Goal: Task Accomplishment & Management: Manage account settings

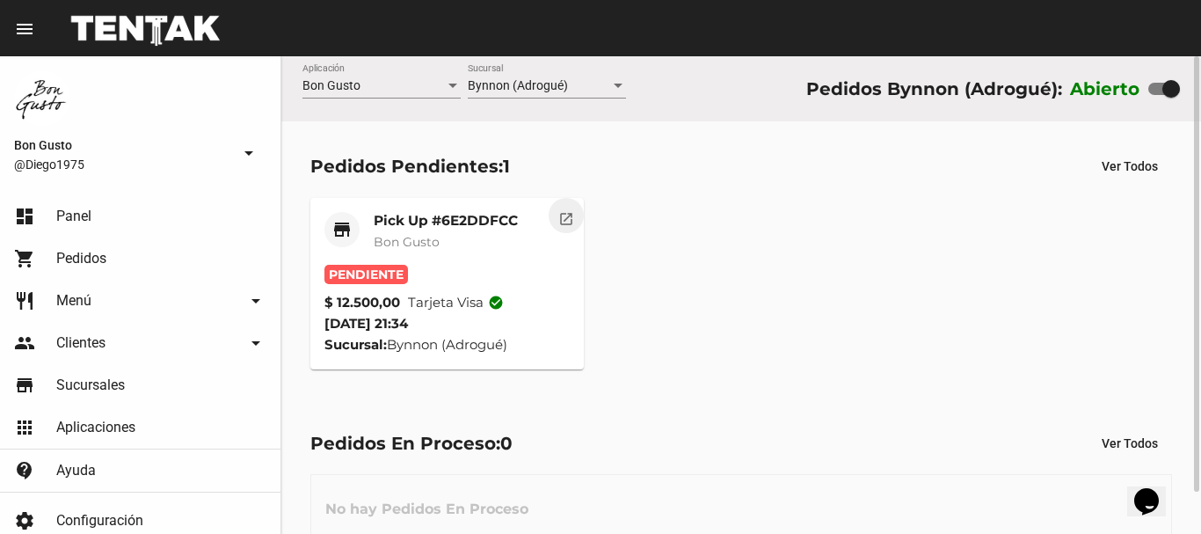
click at [568, 221] on mat-icon "open_in_new" at bounding box center [566, 216] width 16 height 16
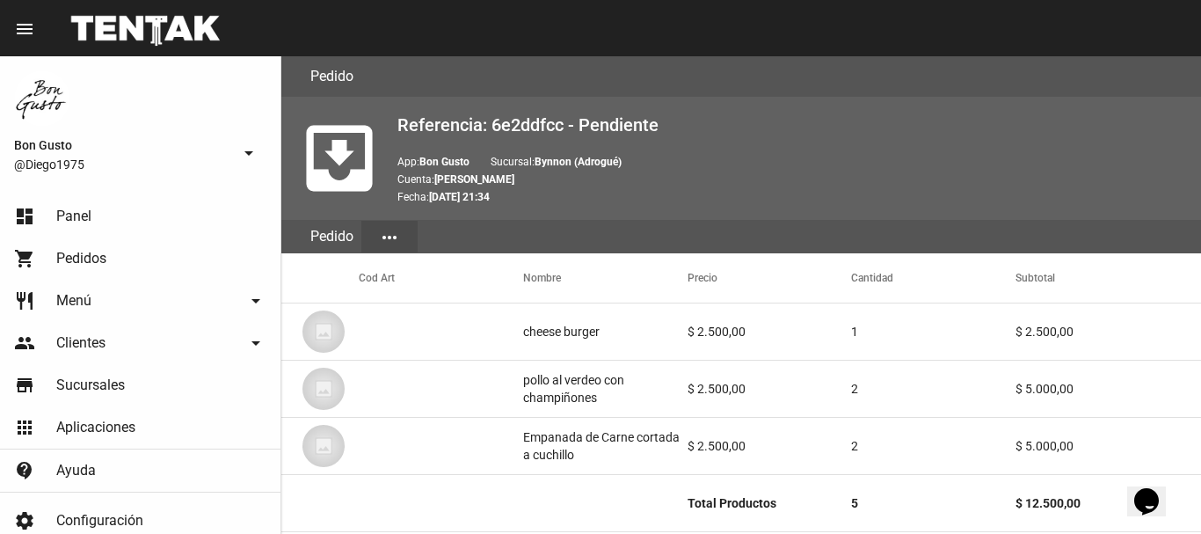
scroll to position [936, 0]
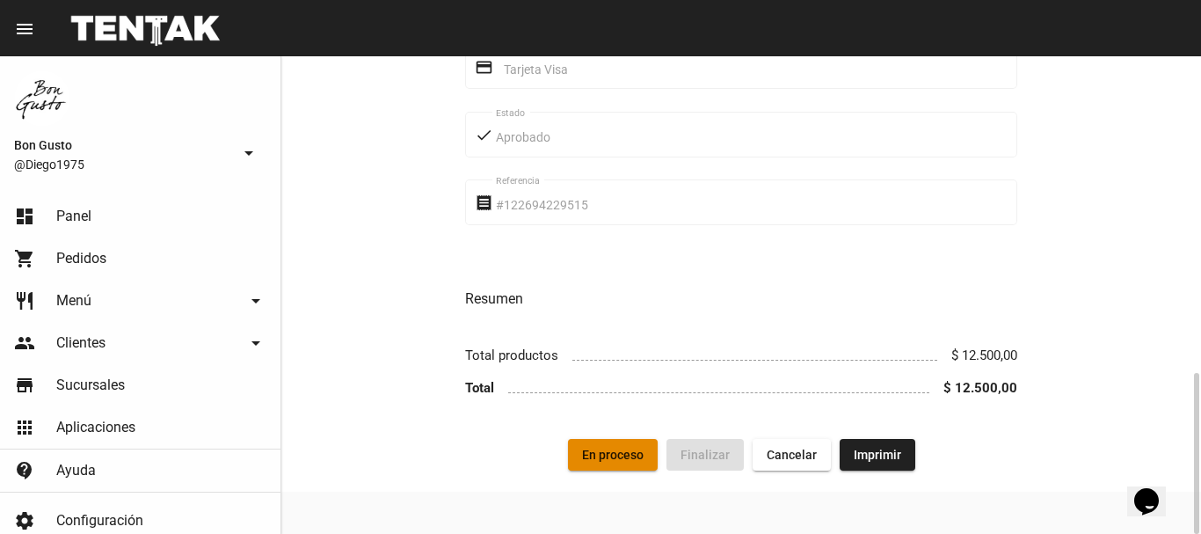
click at [610, 448] on span "En proceso" at bounding box center [613, 455] width 62 height 14
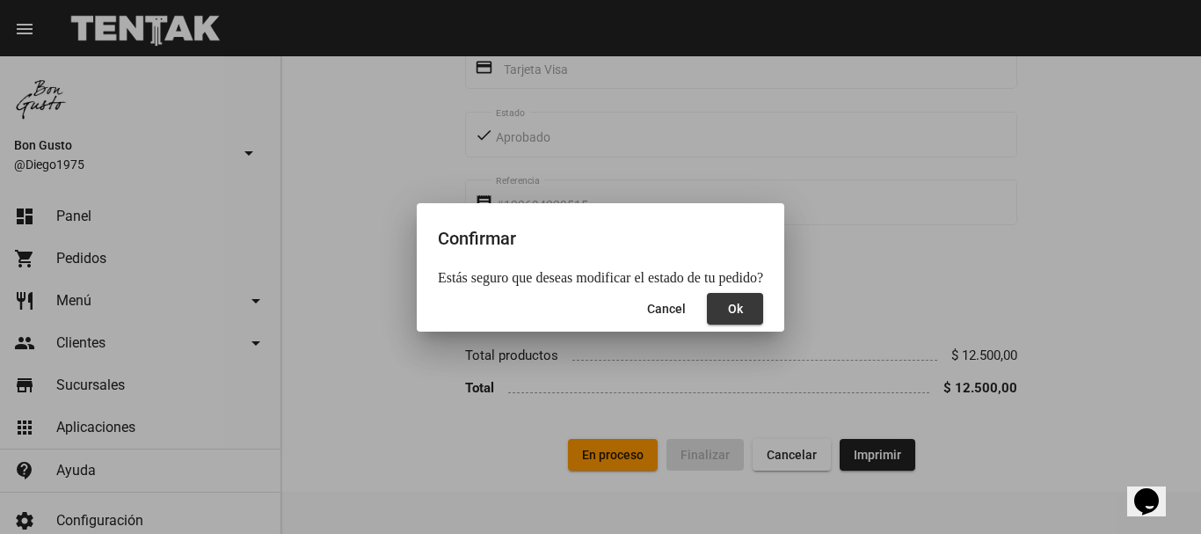
click at [730, 309] on span "Ok" at bounding box center [735, 309] width 15 height 14
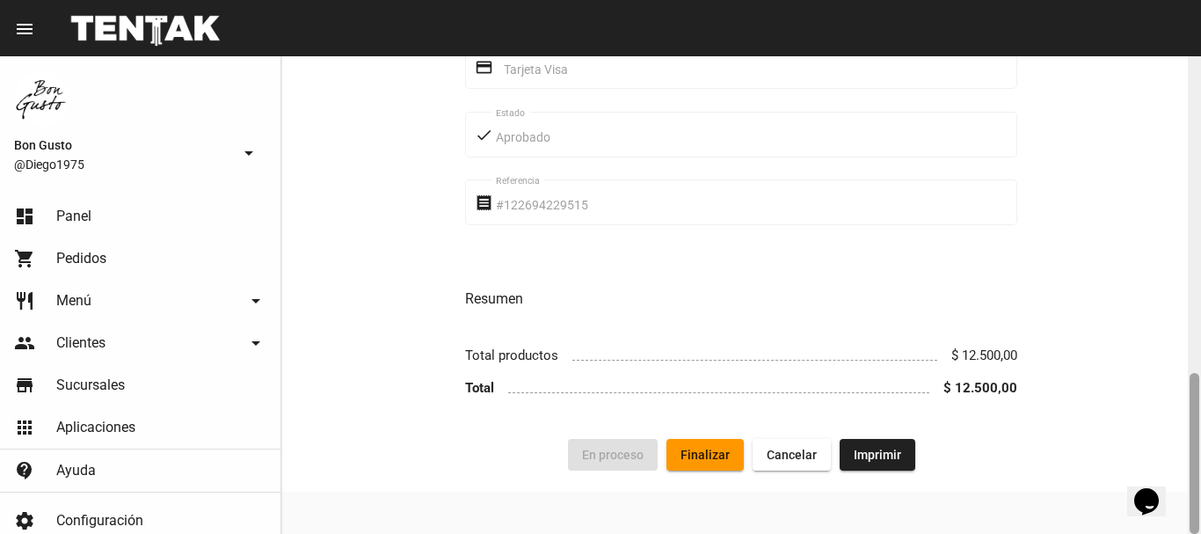
drag, startPoint x: 1195, startPoint y: 120, endPoint x: 1200, endPoint y: 476, distance: 356.2
click at [1200, 476] on div at bounding box center [1194, 294] width 13 height 477
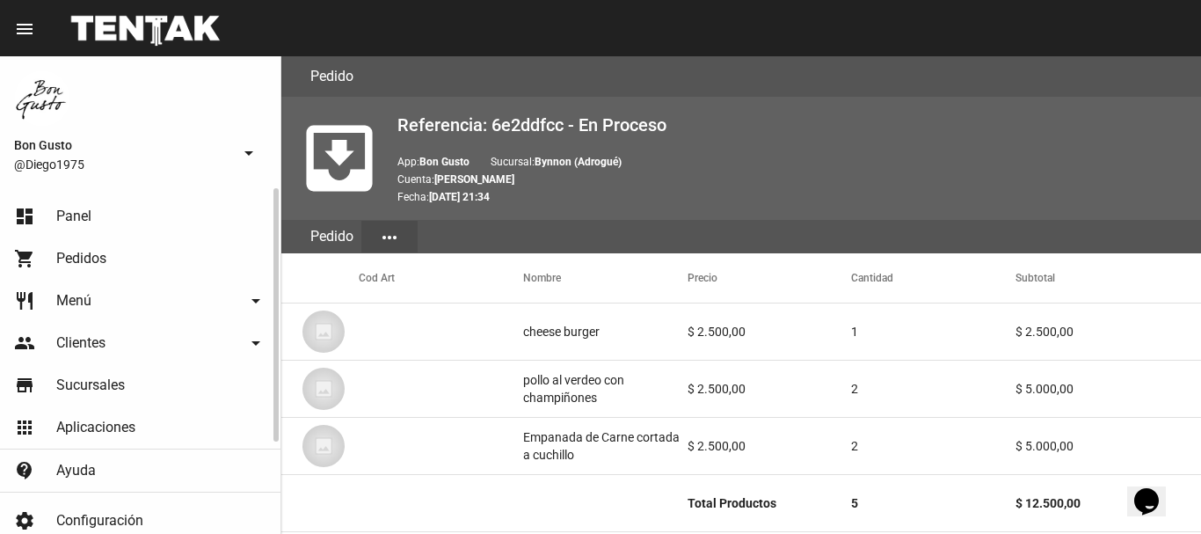
click at [106, 215] on link "dashboard Panel" at bounding box center [140, 216] width 281 height 42
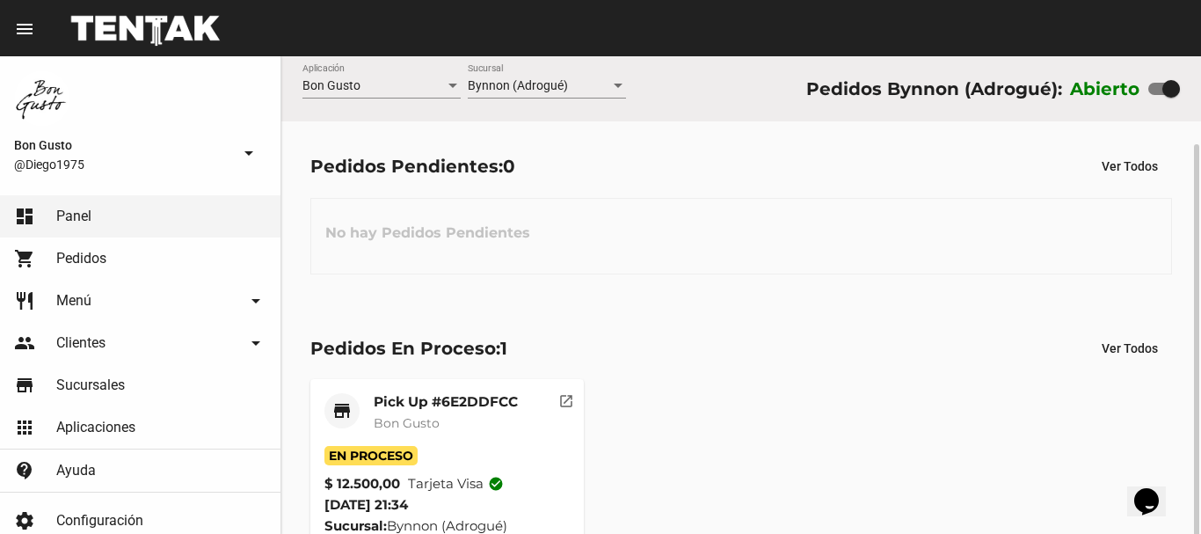
scroll to position [46, 0]
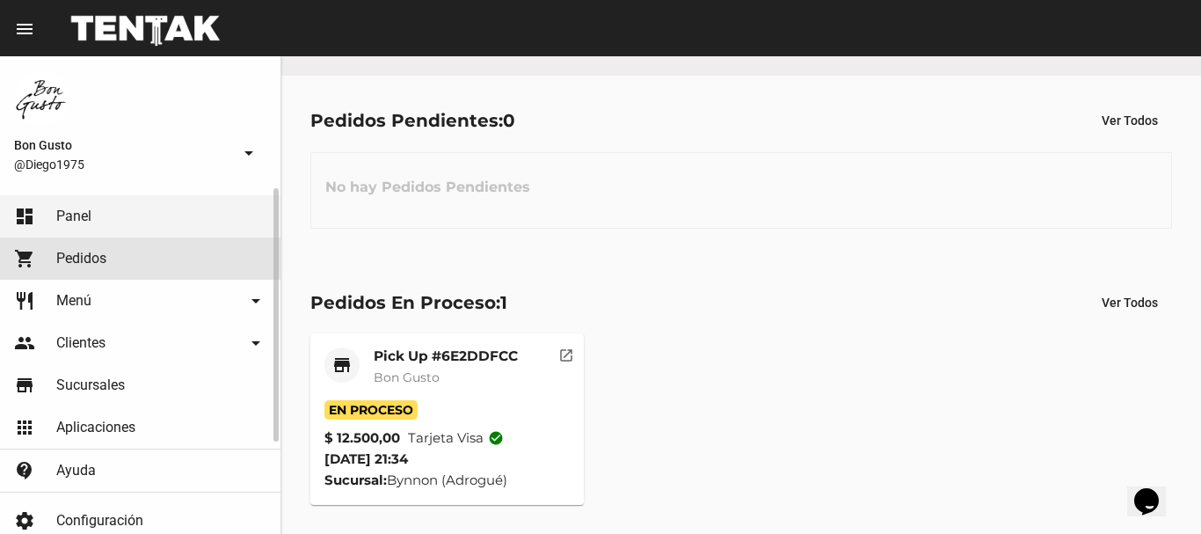
click at [116, 253] on link "shopping_cart Pedidos" at bounding box center [140, 258] width 281 height 42
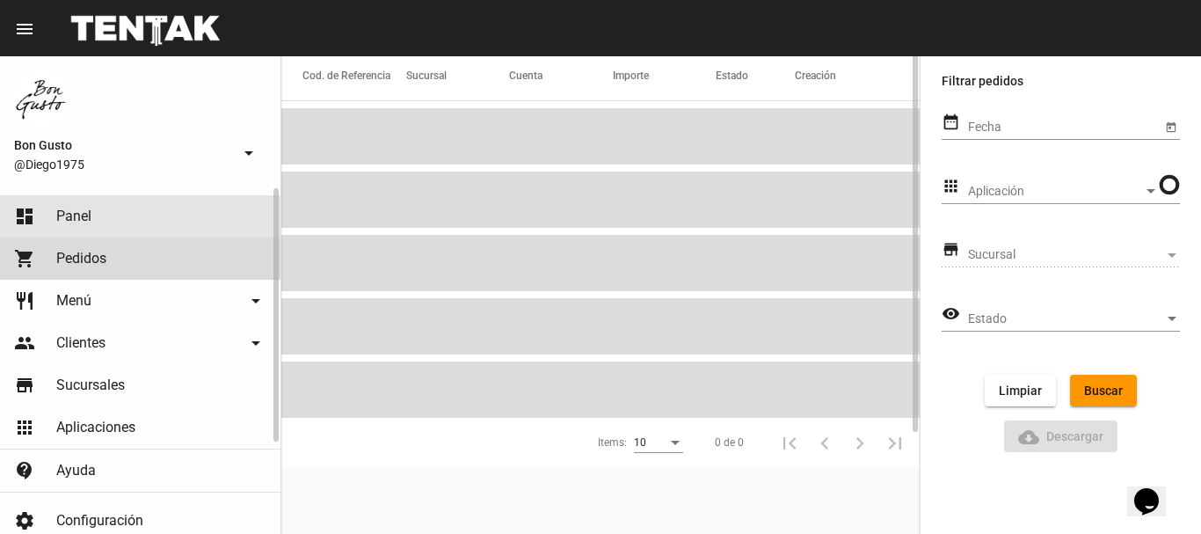
click at [109, 221] on link "dashboard Panel" at bounding box center [140, 216] width 281 height 42
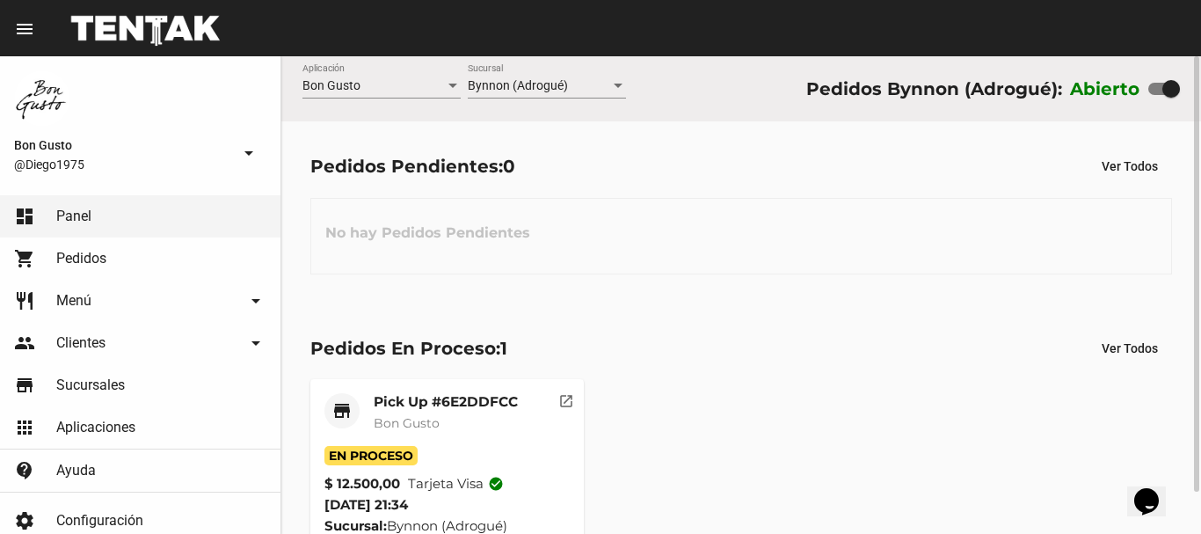
scroll to position [46, 0]
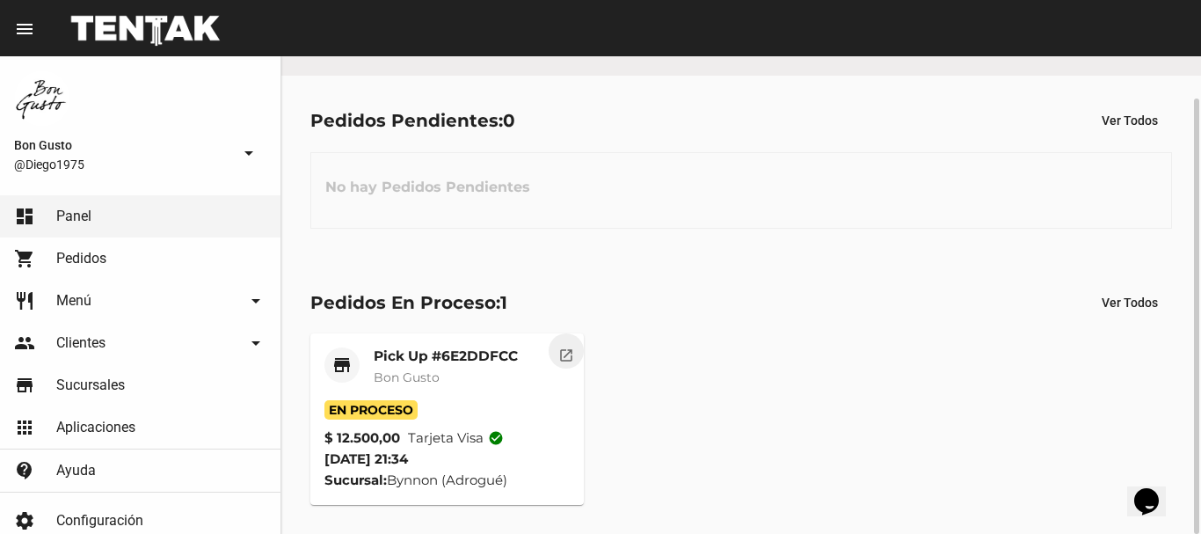
click at [554, 360] on button "open_in_new" at bounding box center [566, 350] width 35 height 35
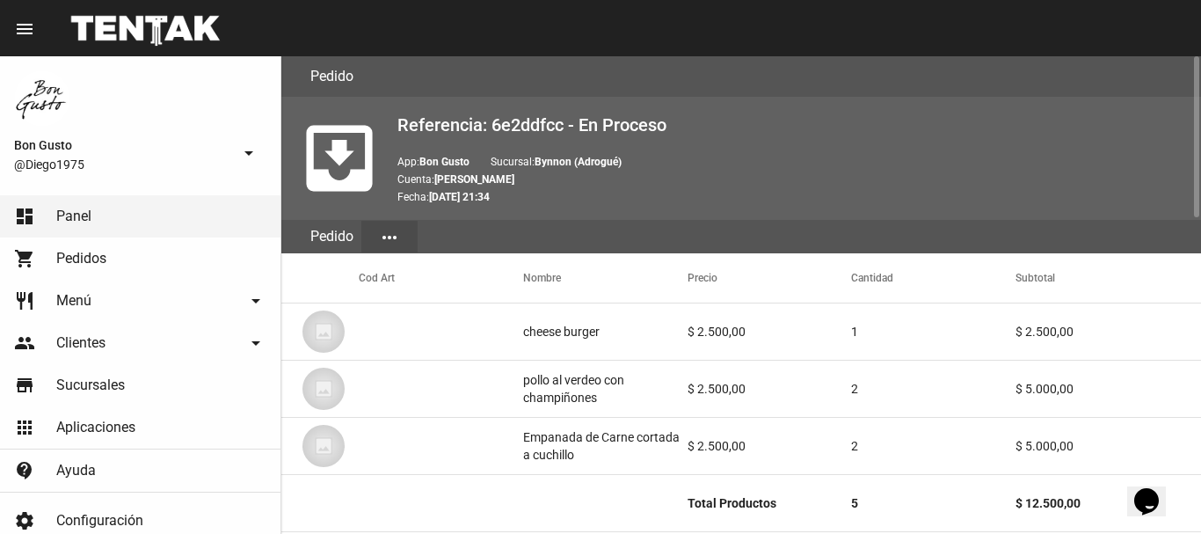
click at [554, 363] on mat-cell "pollo al verdeo con champiñones" at bounding box center [605, 389] width 164 height 56
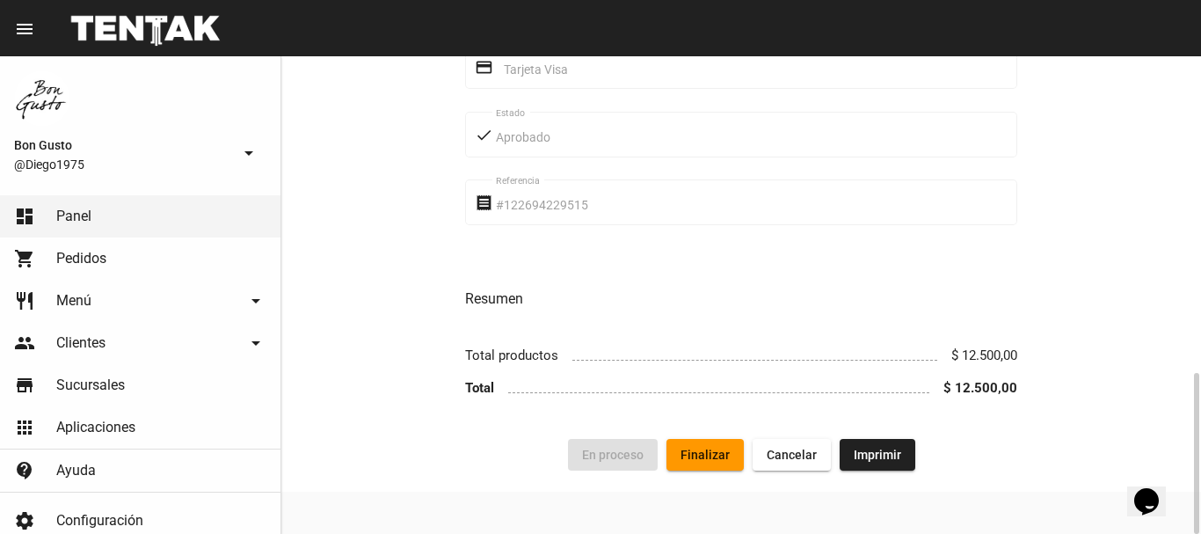
click at [708, 451] on span "Finalizar" at bounding box center [705, 455] width 49 height 14
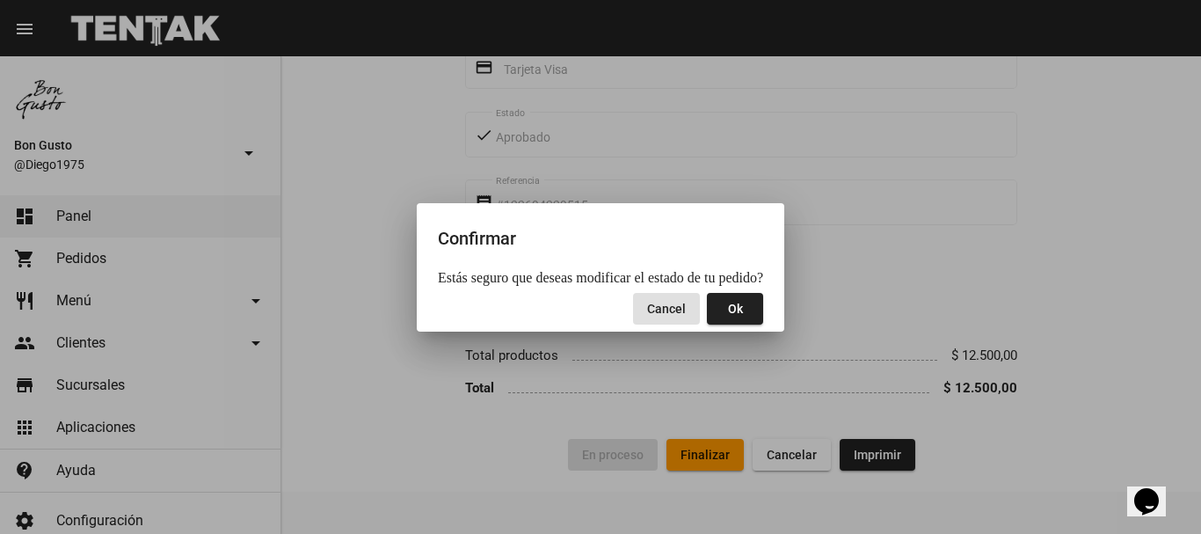
click at [728, 315] on span "Ok" at bounding box center [735, 309] width 15 height 14
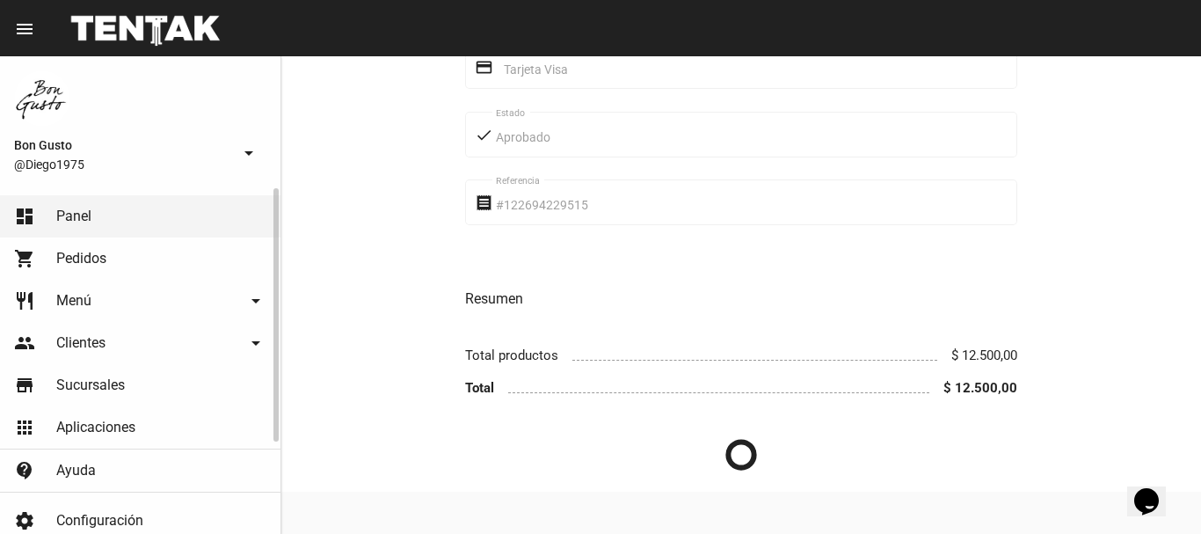
click at [183, 213] on link "dashboard Panel" at bounding box center [140, 216] width 281 height 42
